Goal: Information Seeking & Learning: Learn about a topic

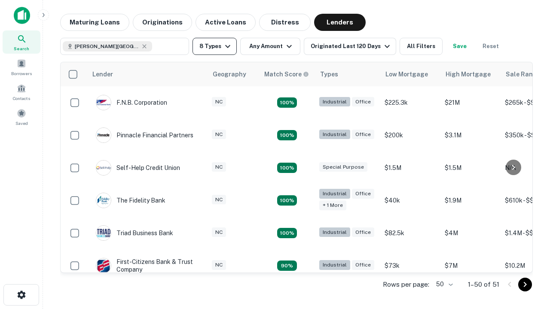
click at [214, 46] on button "8 Types" at bounding box center [214, 46] width 44 height 17
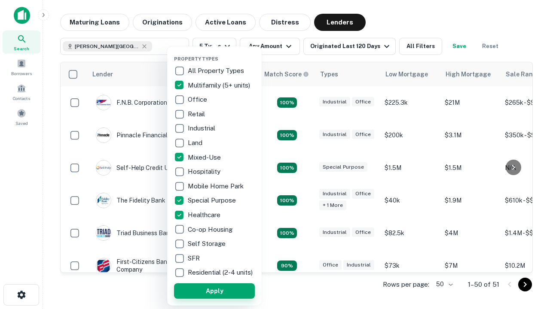
click at [214, 291] on button "Apply" at bounding box center [214, 290] width 81 height 15
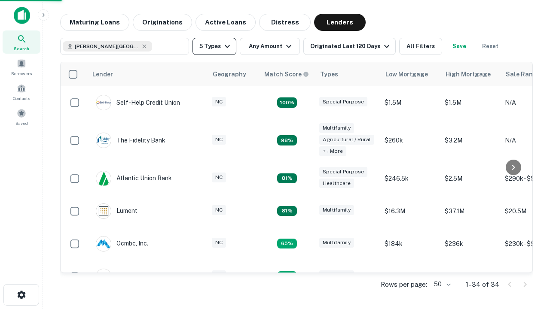
click at [214, 46] on button "5 Types" at bounding box center [214, 46] width 44 height 17
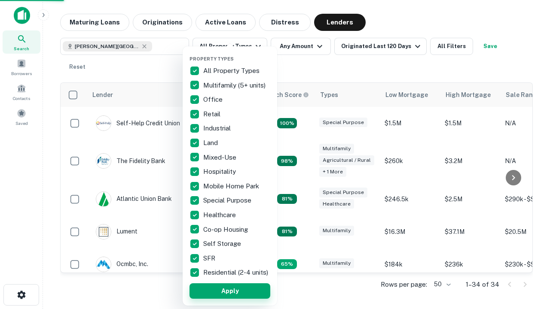
click at [230, 291] on button "Apply" at bounding box center [229, 290] width 81 height 15
